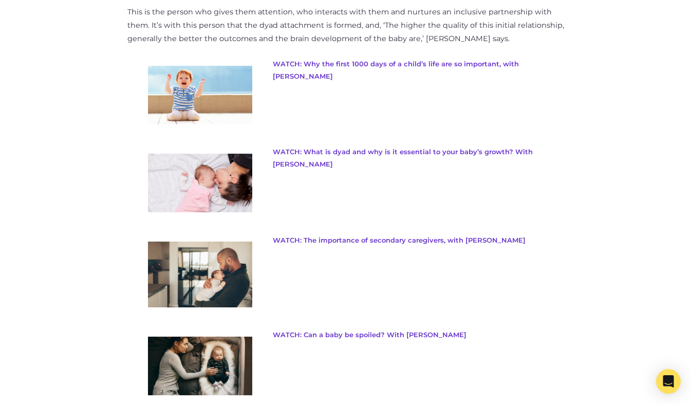
scroll to position [976, 0]
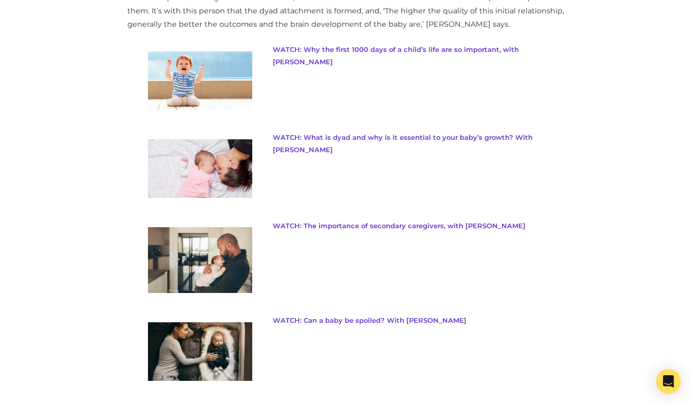
click at [355, 227] on link "WATCH: The importance of secondary caregivers, with Nathan Wallis" at bounding box center [399, 225] width 253 height 8
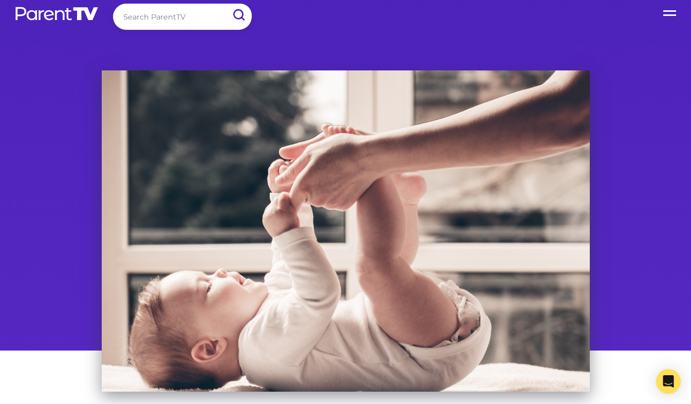
scroll to position [0, 0]
